Goal: Book appointment/travel/reservation: Book appointment/travel/reservation

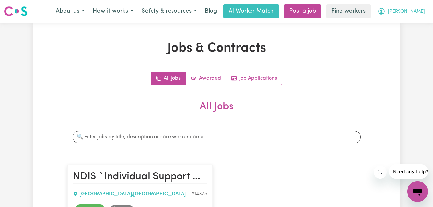
click at [418, 13] on span "[PERSON_NAME]" at bounding box center [406, 11] width 37 height 7
click at [408, 23] on link "My Dashboard" at bounding box center [403, 25] width 51 height 12
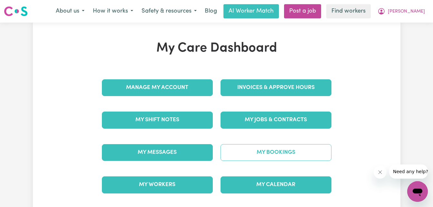
click at [289, 153] on link "My Bookings" at bounding box center [276, 152] width 111 height 17
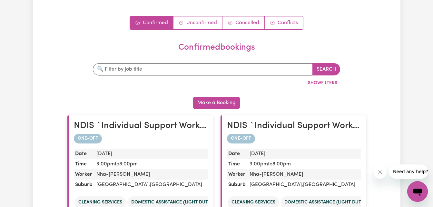
scroll to position [37, 0]
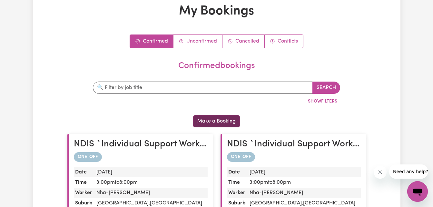
click at [226, 126] on button "Make a Booking" at bounding box center [216, 121] width 47 height 12
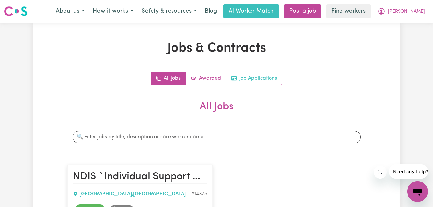
click at [252, 81] on link "Job Applications" at bounding box center [255, 78] width 56 height 13
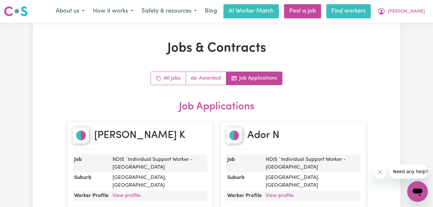
click at [371, 10] on link "Find workers" at bounding box center [349, 11] width 45 height 14
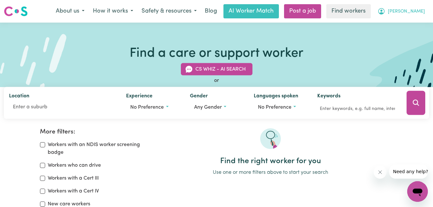
click at [419, 11] on span "[PERSON_NAME]" at bounding box center [406, 11] width 37 height 7
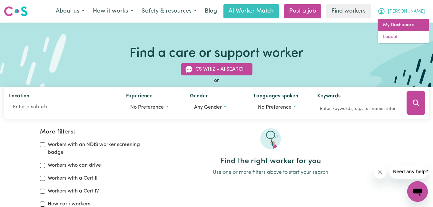
click at [400, 24] on link "My Dashboard" at bounding box center [403, 25] width 51 height 12
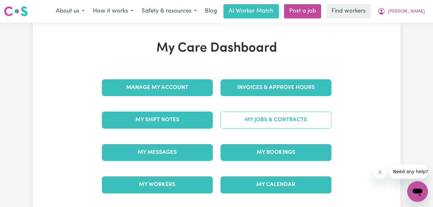
click at [269, 119] on link "My Jobs & Contracts" at bounding box center [276, 120] width 111 height 17
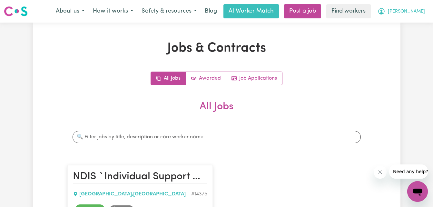
click at [410, 10] on span "[PERSON_NAME]" at bounding box center [406, 11] width 37 height 7
click at [409, 25] on link "My Dashboard" at bounding box center [403, 25] width 51 height 12
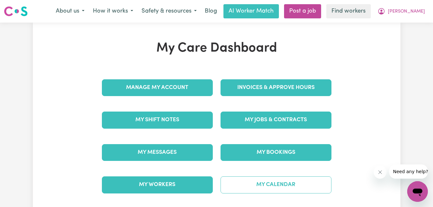
click at [271, 187] on link "My Calendar" at bounding box center [276, 185] width 111 height 17
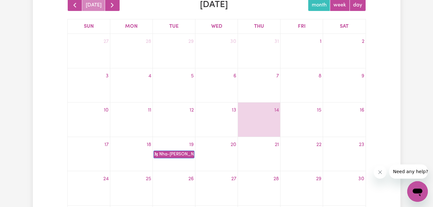
scroll to position [78, 0]
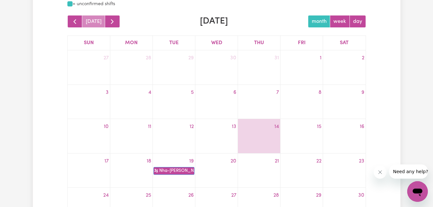
click at [260, 141] on div at bounding box center [259, 137] width 42 height 10
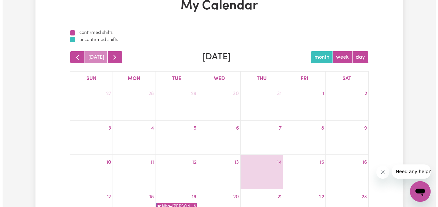
scroll to position [0, 0]
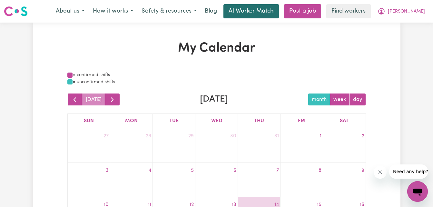
click at [279, 14] on link "AI Worker Match" at bounding box center [252, 11] width 56 height 14
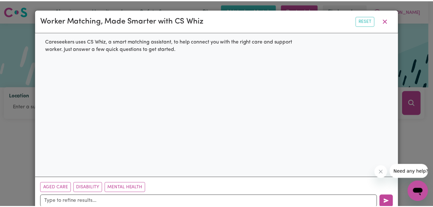
scroll to position [16, 0]
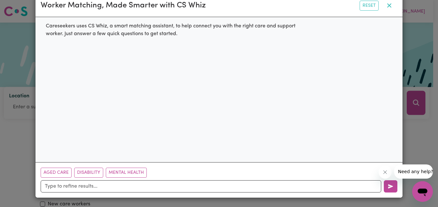
click at [388, 2] on icon "button" at bounding box center [390, 6] width 8 height 8
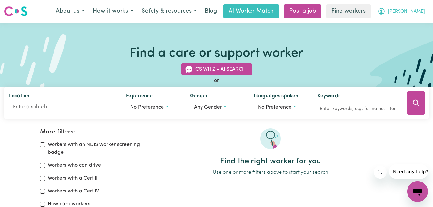
click at [418, 10] on span "[PERSON_NAME]" at bounding box center [406, 11] width 37 height 7
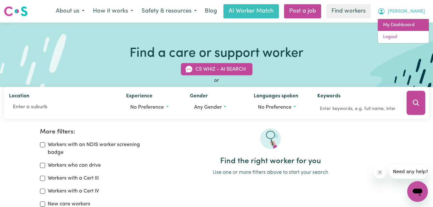
click at [400, 25] on link "My Dashboard" at bounding box center [403, 25] width 51 height 12
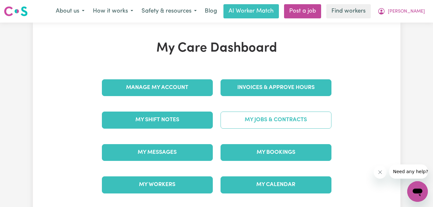
click at [264, 121] on link "My Jobs & Contracts" at bounding box center [276, 120] width 111 height 17
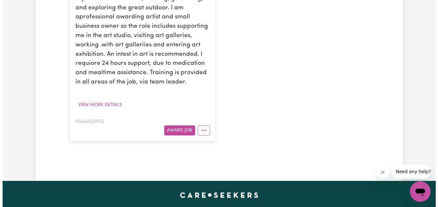
scroll to position [299, 0]
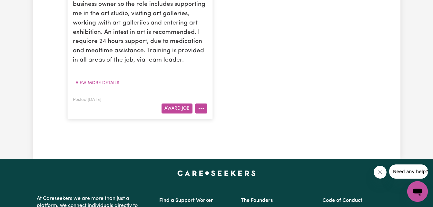
click at [201, 105] on icon "More options" at bounding box center [201, 108] width 6 height 6
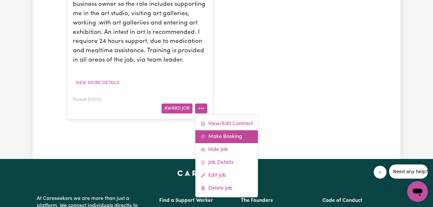
click at [218, 130] on link "Make Booking" at bounding box center [227, 136] width 63 height 13
select select "pm"
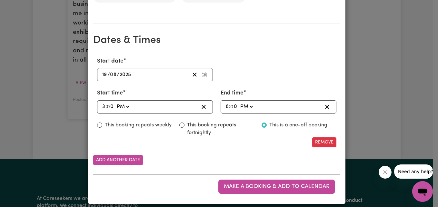
scroll to position [438, 0]
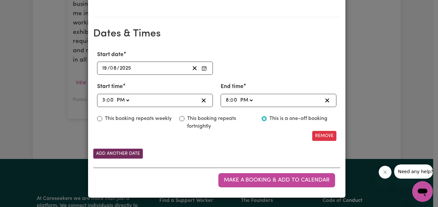
click at [113, 153] on button "Add another date" at bounding box center [118, 154] width 50 height 10
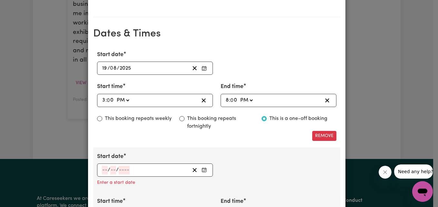
click at [202, 169] on icon "Enter Start date" at bounding box center [204, 169] width 4 height 0
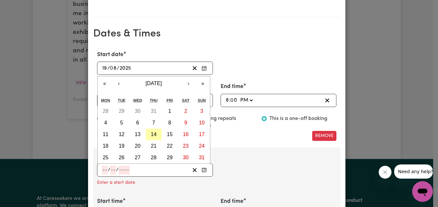
click at [151, 136] on abbr "14" at bounding box center [154, 134] width 6 height 5
type input "[DATE]"
type input "14"
type input "8"
type input "2025"
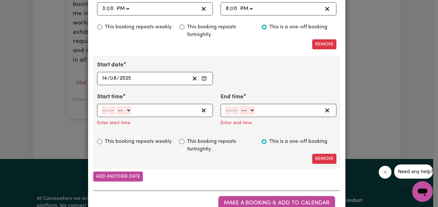
scroll to position [553, 0]
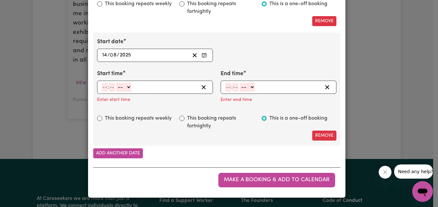
click at [102, 88] on input "number" at bounding box center [105, 87] width 6 height 9
type input "8"
type input "0"
click at [125, 85] on select "-- AM PM" at bounding box center [122, 87] width 15 height 9
select select "pm"
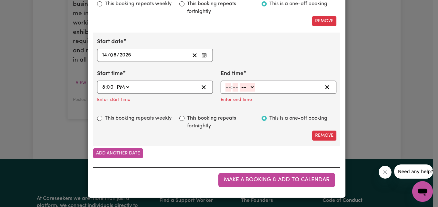
click at [115, 83] on select "-- AM PM" at bounding box center [122, 87] width 15 height 9
type input "20:00"
click at [227, 87] on input "number" at bounding box center [229, 87] width 6 height 9
type input "9"
type input "0"
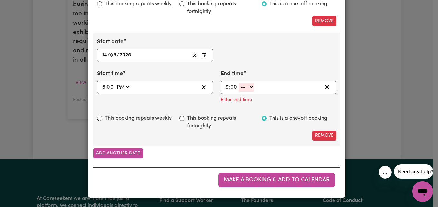
click at [251, 86] on select "-- AM PM" at bounding box center [246, 87] width 15 height 9
select select "pm"
click at [239, 92] on select "-- AM PM" at bounding box center [246, 87] width 15 height 9
type input "21:00"
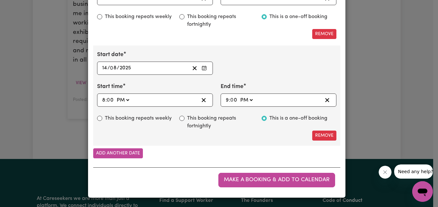
scroll to position [540, 0]
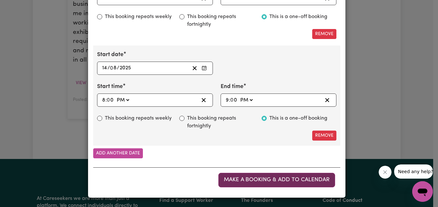
click at [263, 179] on span "Make a booking & add to calendar" at bounding box center [277, 179] width 106 height 5
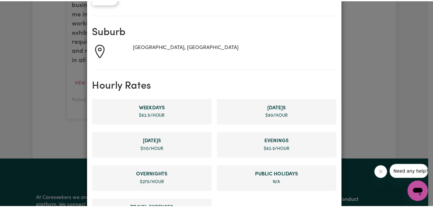
scroll to position [0, 0]
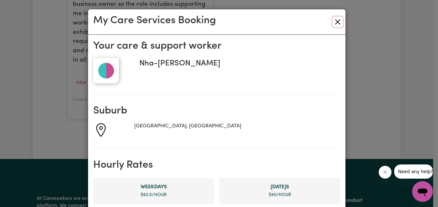
click at [334, 21] on button "Close" at bounding box center [338, 22] width 10 height 10
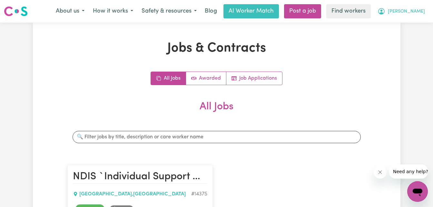
click at [415, 15] on span "[PERSON_NAME]" at bounding box center [406, 11] width 37 height 7
click at [389, 25] on link "My Dashboard" at bounding box center [403, 25] width 51 height 12
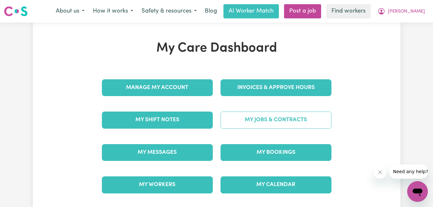
click at [279, 123] on link "My Jobs & Contracts" at bounding box center [276, 120] width 111 height 17
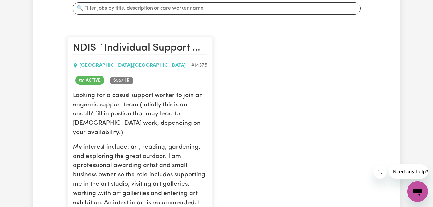
scroll to position [129, 0]
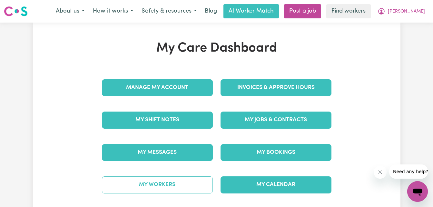
click at [151, 183] on link "My Workers" at bounding box center [157, 185] width 111 height 17
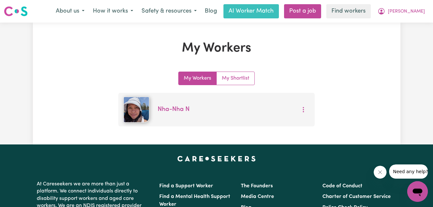
click at [136, 117] on img at bounding box center [137, 110] width 26 height 26
click at [174, 111] on link "Nha-[GEOGRAPHIC_DATA]" at bounding box center [174, 110] width 32 height 6
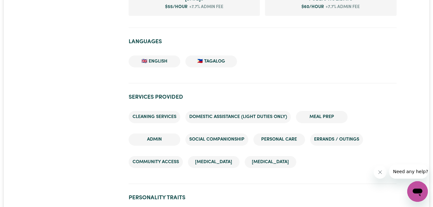
scroll to position [684, 0]
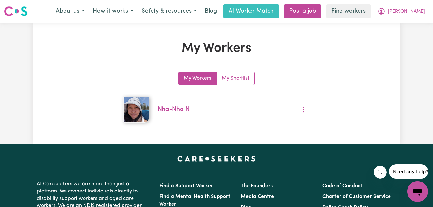
click at [10, 6] on img at bounding box center [16, 11] width 24 height 12
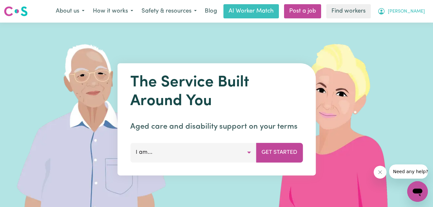
click at [417, 10] on span "[PERSON_NAME]" at bounding box center [406, 11] width 37 height 7
click at [425, 15] on button "[PERSON_NAME]" at bounding box center [402, 12] width 56 height 14
click at [401, 7] on button "[PERSON_NAME]" at bounding box center [402, 12] width 56 height 14
click at [410, 53] on img at bounding box center [337, 120] width 192 height 194
click at [421, 17] on button "[PERSON_NAME]" at bounding box center [402, 12] width 56 height 14
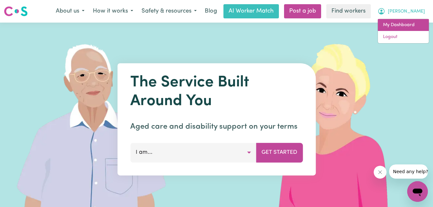
click at [408, 27] on link "My Dashboard" at bounding box center [403, 25] width 51 height 12
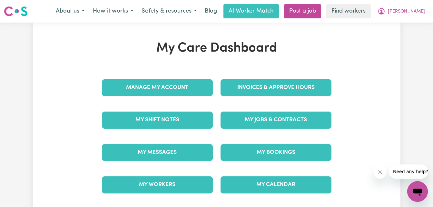
click at [408, 27] on div "My Care Dashboard Manage My Account Invoices & Approve Hours My Shift Notes My …" at bounding box center [216, 121] width 433 height 197
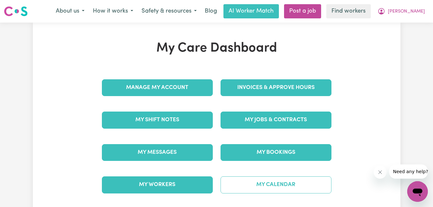
click at [272, 187] on link "My Calendar" at bounding box center [276, 185] width 111 height 17
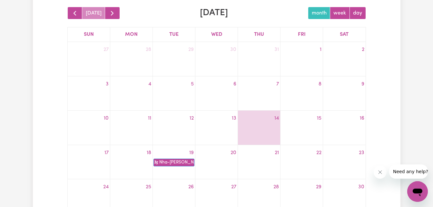
scroll to position [116, 0]
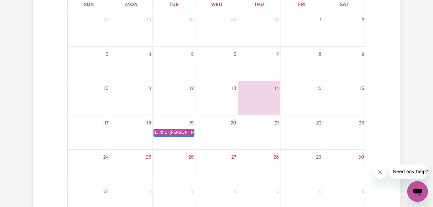
click at [261, 107] on div "14" at bounding box center [259, 98] width 42 height 29
drag, startPoint x: 261, startPoint y: 107, endPoint x: 224, endPoint y: 140, distance: 49.4
click at [224, 140] on tbody "27 28 29 30 31 1 2 3 4 5 6 7 8 9 10 11 12 13 14 15 16 17 18 19 3p Nha-[PERSON_N…" at bounding box center [217, 115] width 298 height 206
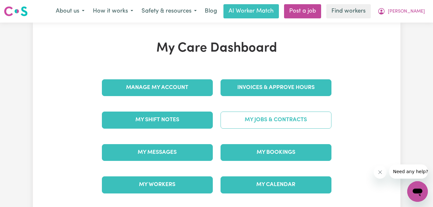
drag, startPoint x: 289, startPoint y: 143, endPoint x: 278, endPoint y: 112, distance: 32.5
click at [278, 112] on div "Manage My Account Invoices & Approve Hours My Shift Notes My Jobs & Contracts M…" at bounding box center [217, 137] width 238 height 130
click at [274, 113] on link "My Jobs & Contracts" at bounding box center [276, 120] width 111 height 17
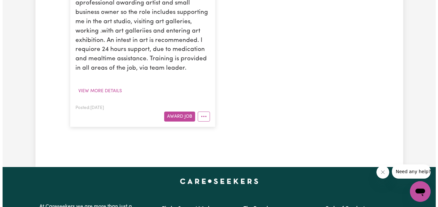
scroll to position [310, 0]
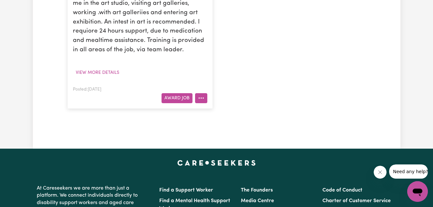
click at [204, 93] on button "More options" at bounding box center [201, 98] width 12 height 10
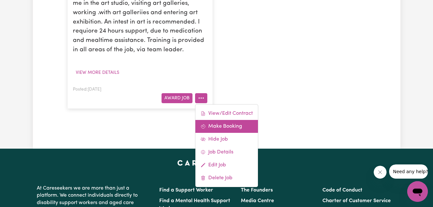
click at [217, 120] on link "Make Booking" at bounding box center [227, 126] width 63 height 13
select select "pm"
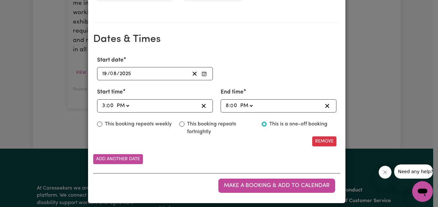
scroll to position [438, 0]
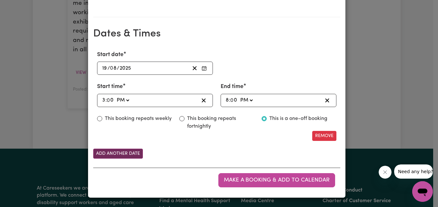
click at [128, 154] on button "Add another date" at bounding box center [118, 154] width 50 height 10
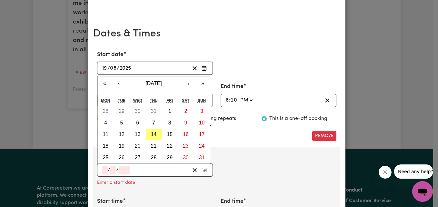
click at [102, 173] on input "number" at bounding box center [105, 170] width 6 height 9
click at [153, 138] on button "14" at bounding box center [154, 135] width 16 height 12
type input "[DATE]"
type input "14"
type input "8"
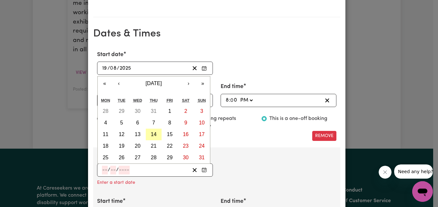
type input "2025"
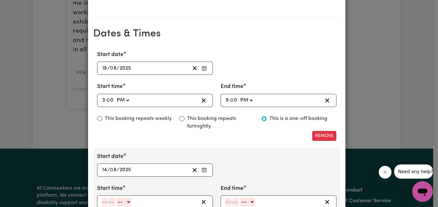
click at [260, 166] on div "Start date [DATE] 14 / 0 8 / 2025 « ‹ [DATE] › » Mon Tue Wed Thu Fri Sat Sun 28…" at bounding box center [216, 165] width 247 height 24
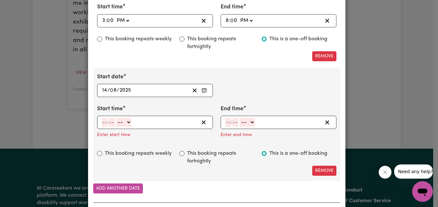
scroll to position [529, 0]
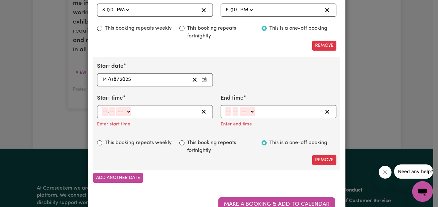
click at [109, 112] on input "number" at bounding box center [112, 111] width 6 height 9
type input "0"
click at [102, 110] on input "number" at bounding box center [105, 111] width 6 height 9
type input "8"
click at [120, 110] on select "-- AM PM" at bounding box center [122, 111] width 15 height 9
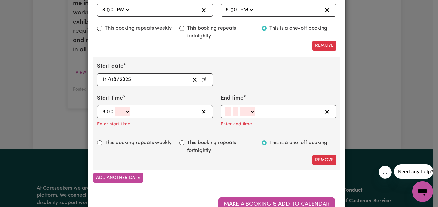
select select "pm"
click at [115, 107] on select "-- AM PM" at bounding box center [122, 111] width 15 height 9
type input "20:00"
click at [226, 112] on input "number" at bounding box center [229, 111] width 6 height 9
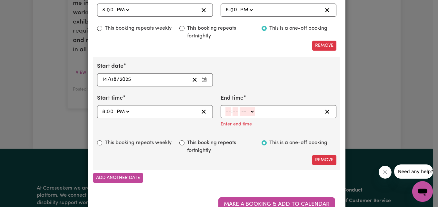
click at [226, 112] on input "number" at bounding box center [229, 111] width 6 height 9
type input "9"
type input "0"
click at [250, 114] on select "-- AM PM" at bounding box center [246, 111] width 15 height 9
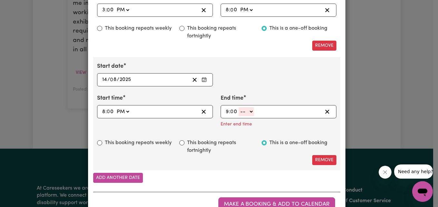
select select "pm"
click at [239, 107] on select "-- AM PM" at bounding box center [246, 111] width 15 height 9
type input "21:00"
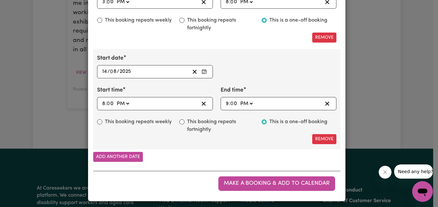
scroll to position [540, 0]
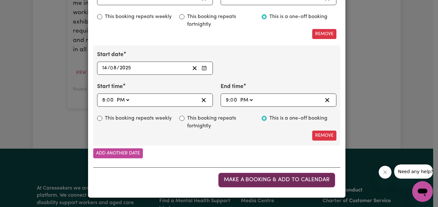
click at [262, 178] on span "Make a booking & add to calendar" at bounding box center [277, 179] width 106 height 5
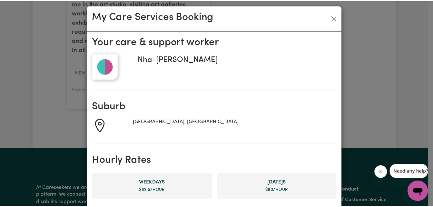
scroll to position [0, 0]
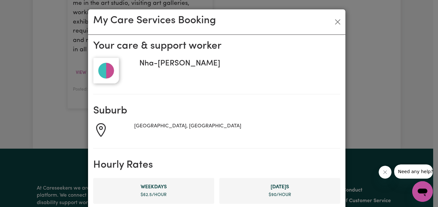
click at [248, 130] on div "[GEOGRAPHIC_DATA], [GEOGRAPHIC_DATA]" at bounding box center [237, 129] width 206 height 15
click at [333, 23] on button "Close" at bounding box center [338, 22] width 10 height 10
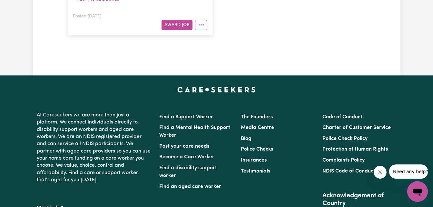
scroll to position [387, 0]
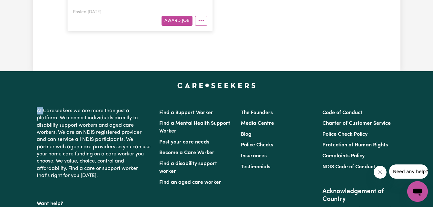
click at [26, 82] on footer "At Careseekers we are more than just a platform. We connect individuals directl…" at bounding box center [216, 210] width 433 height 278
drag, startPoint x: 26, startPoint y: 82, endPoint x: 10, endPoint y: 23, distance: 60.9
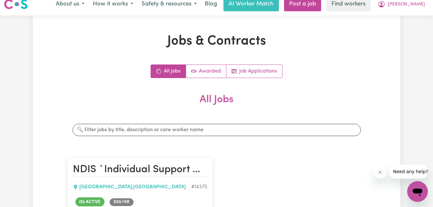
scroll to position [0, 0]
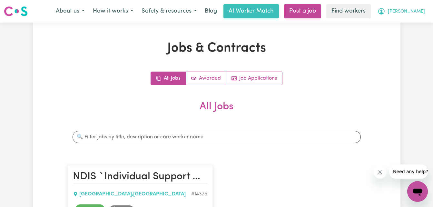
click at [416, 11] on span "[PERSON_NAME]" at bounding box center [406, 11] width 37 height 7
click at [392, 27] on link "My Dashboard" at bounding box center [403, 25] width 51 height 12
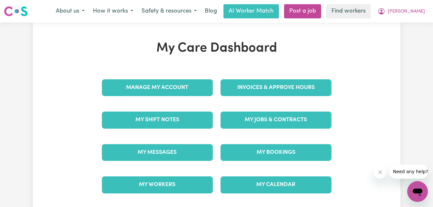
click at [40, 81] on div "My Care Dashboard Manage My Account Invoices & Approve Hours My Shift Notes My …" at bounding box center [217, 121] width 368 height 161
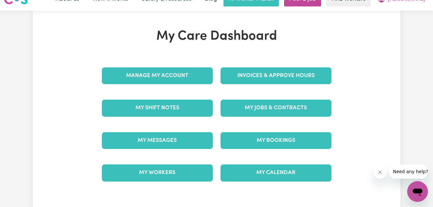
scroll to position [13, 0]
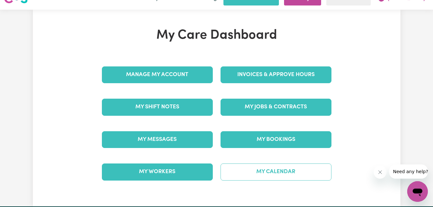
click at [281, 173] on link "My Calendar" at bounding box center [276, 172] width 111 height 17
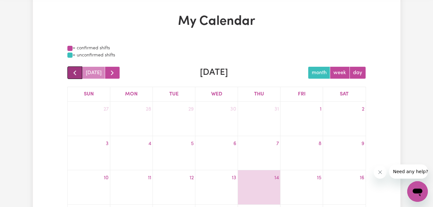
scroll to position [26, 0]
